Goal: Task Accomplishment & Management: Manage account settings

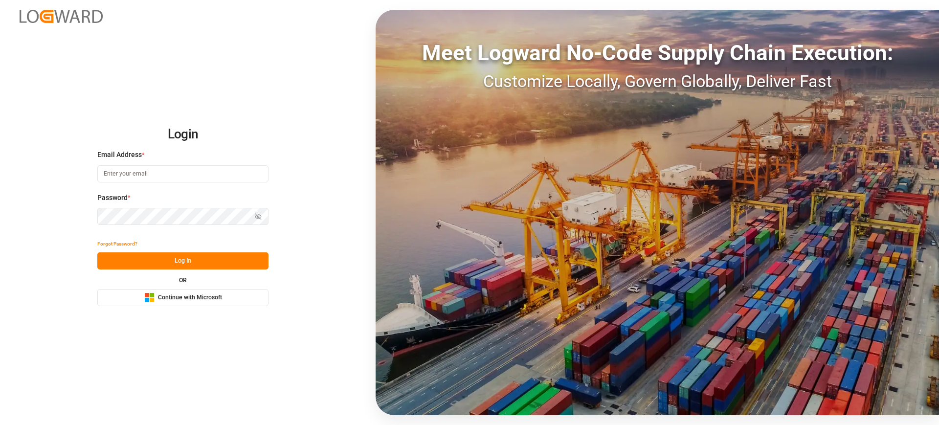
click at [203, 293] on span "Continue with Microsoft" at bounding box center [190, 297] width 64 height 9
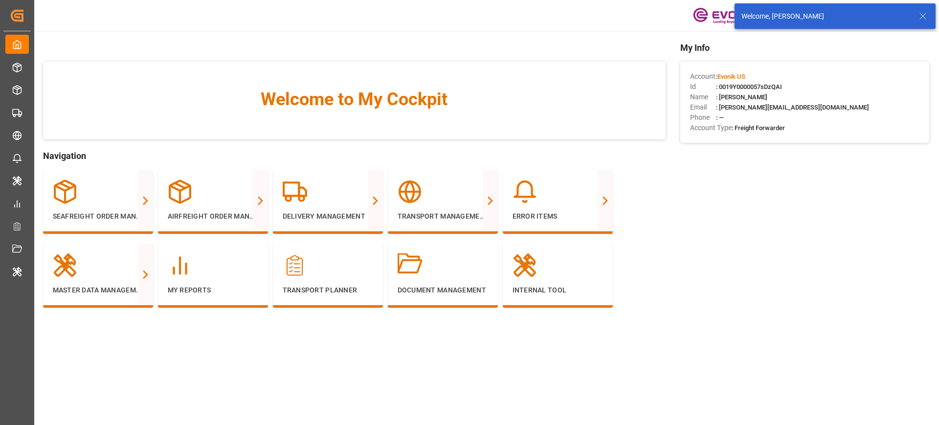
click at [924, 17] on icon at bounding box center [923, 16] width 12 height 12
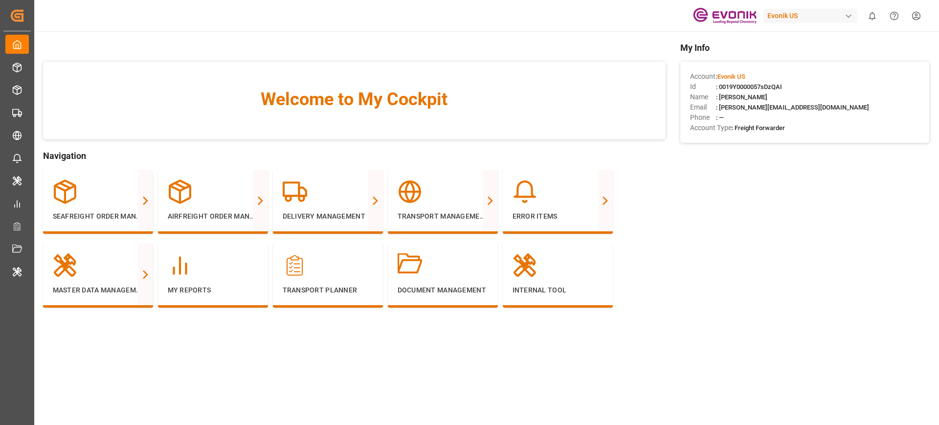
click at [808, 12] on div "Evonik US" at bounding box center [810, 16] width 94 height 14
type input "stepan"
click at [809, 65] on div "ST [PERSON_NAME]-C6OGII" at bounding box center [812, 66] width 167 height 22
